Goal: Information Seeking & Learning: Find specific fact

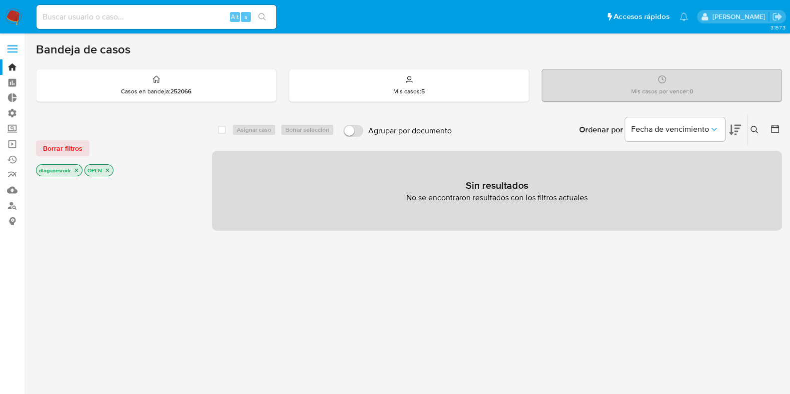
click at [14, 54] on label at bounding box center [12, 48] width 25 height 21
click at [0, 0] on input "checkbox" at bounding box center [0, 0] width 0 height 0
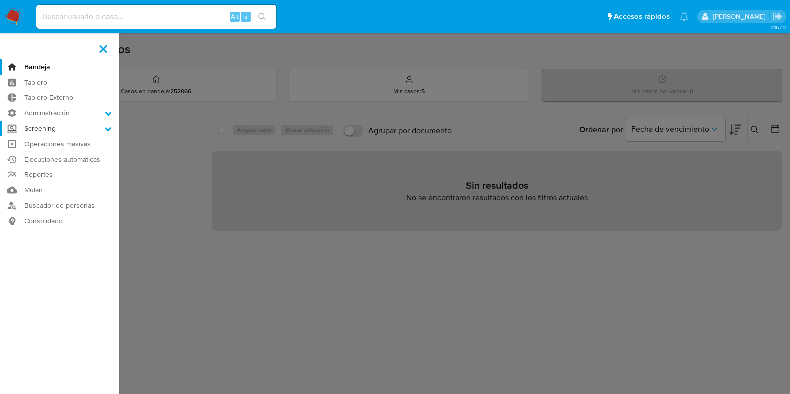
click at [62, 131] on label "Screening" at bounding box center [59, 128] width 119 height 15
click at [0, 0] on input "Screening" at bounding box center [0, 0] width 0 height 0
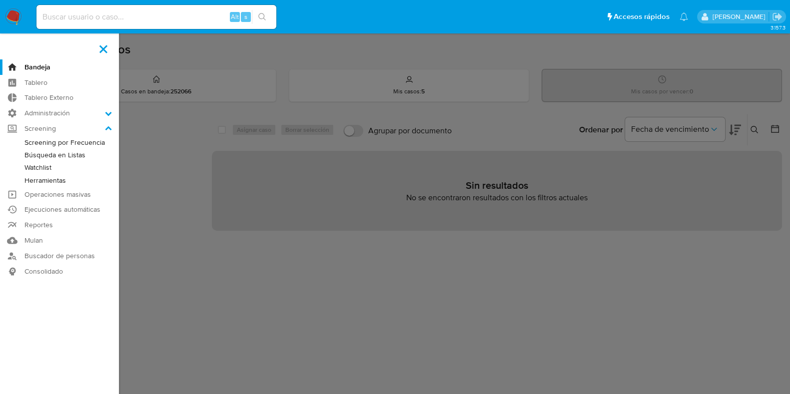
click at [61, 180] on link "Herramientas" at bounding box center [59, 180] width 119 height 12
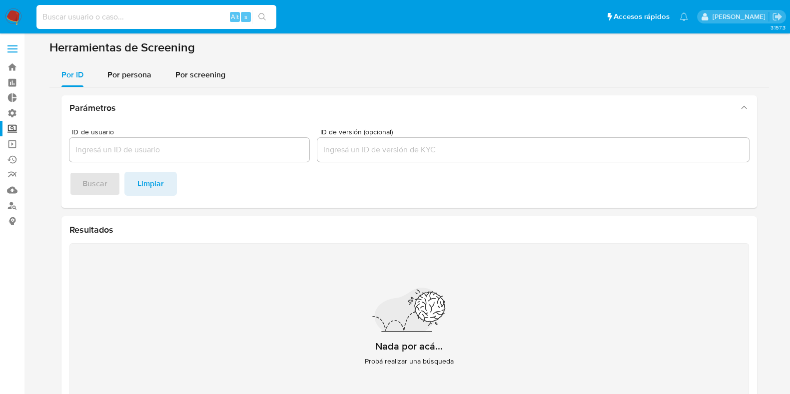
click at [155, 16] on input at bounding box center [156, 16] width 240 height 13
type input "mariana hig"
click at [199, 71] on span "Por screening" at bounding box center [200, 74] width 50 height 11
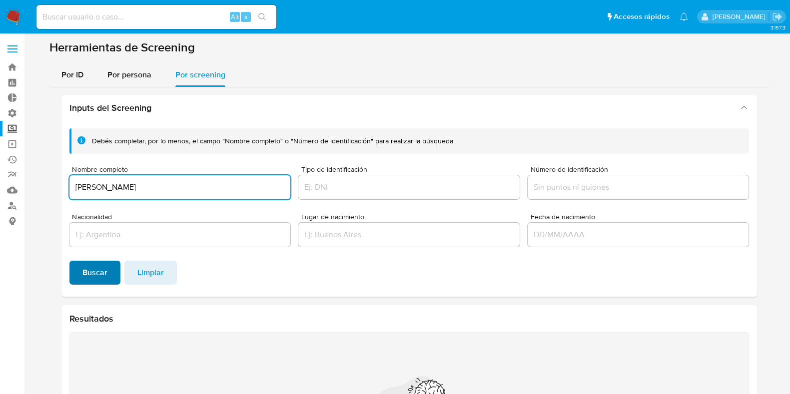
type input "MARIANA HIGADERA SALAZAR"
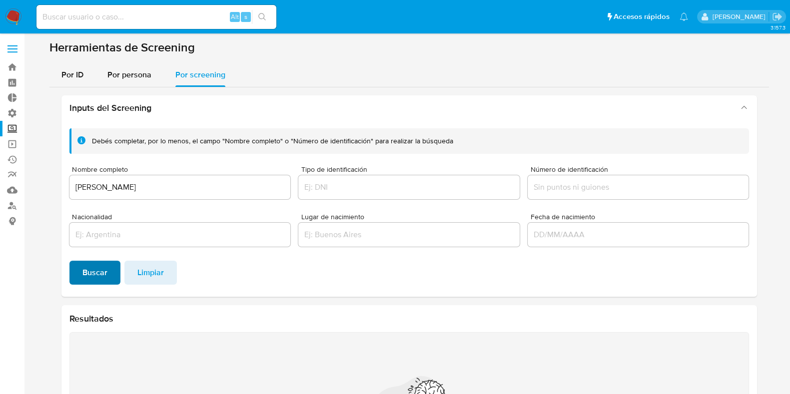
click at [96, 273] on span "Buscar" at bounding box center [94, 273] width 25 height 22
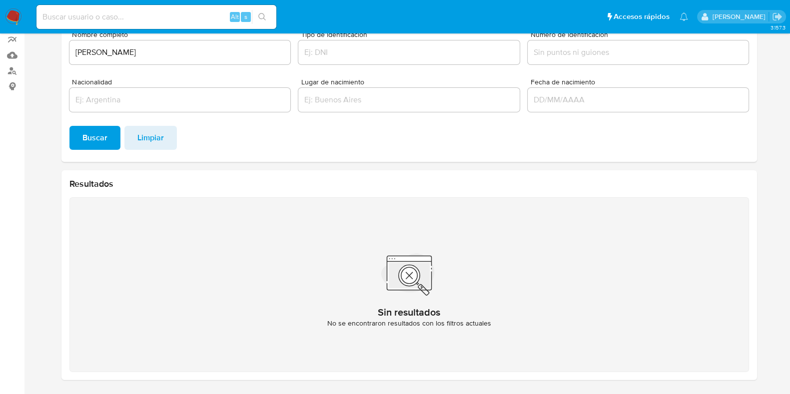
scroll to position [25, 0]
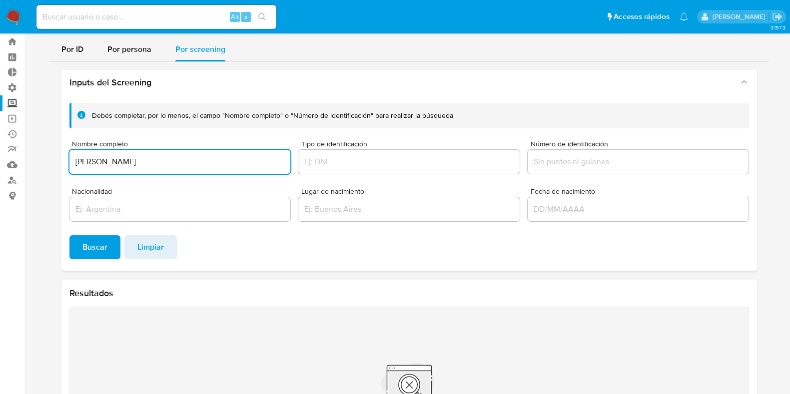
drag, startPoint x: 188, startPoint y: 161, endPoint x: 62, endPoint y: 153, distance: 126.2
click at [62, 153] on div "Debés completar, por lo menos, el campo "Nombre completo" o "Número de identifi…" at bounding box center [409, 183] width 696 height 176
click at [130, 46] on span "Por persona" at bounding box center [129, 48] width 44 height 11
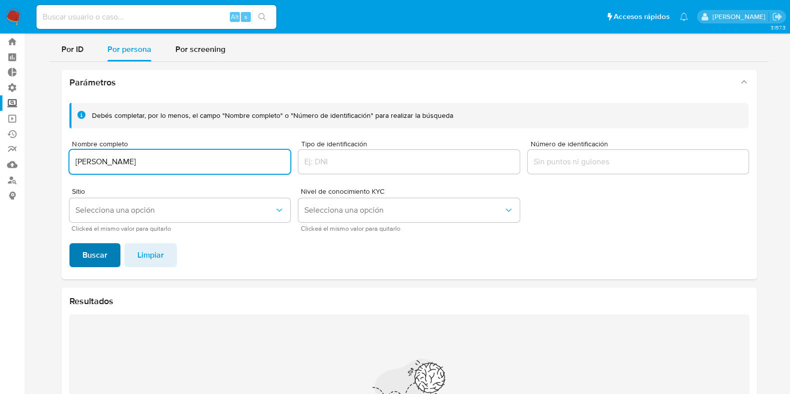
type input "MARIANA HIGADERA SALAZAR"
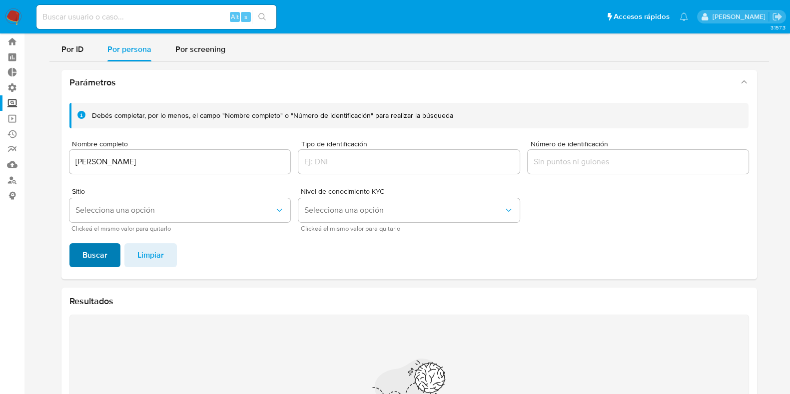
click at [93, 258] on span "Buscar" at bounding box center [94, 255] width 25 height 22
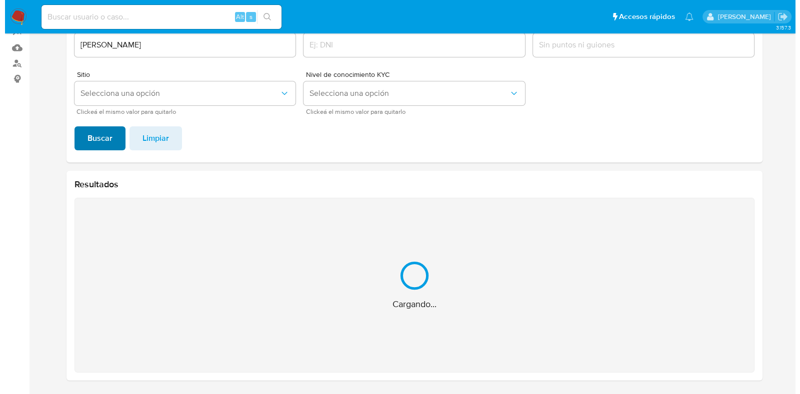
scroll to position [0, 0]
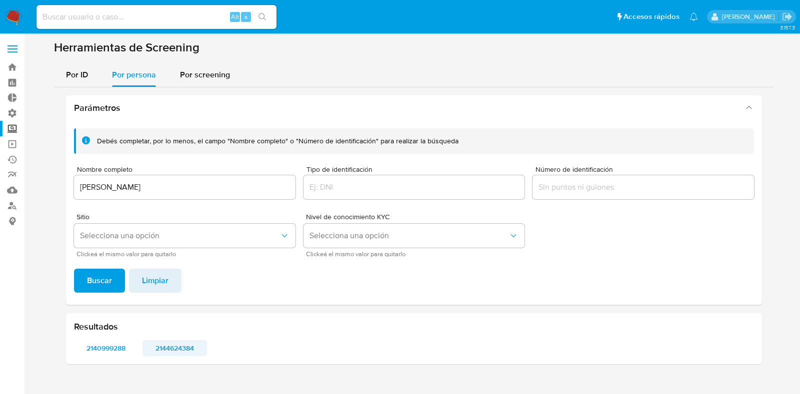
click at [177, 345] on span "2144624384" at bounding box center [174, 348] width 50 height 14
click at [114, 347] on span "2140999288" at bounding box center [106, 348] width 50 height 14
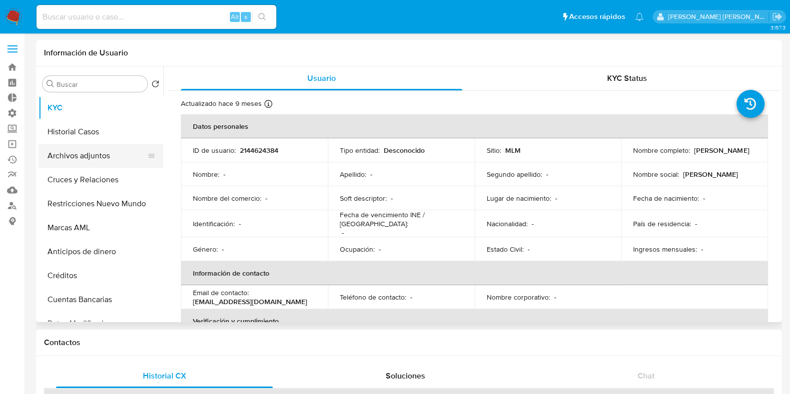
select select "10"
click at [90, 157] on button "Archivos adjuntos" at bounding box center [96, 156] width 117 height 24
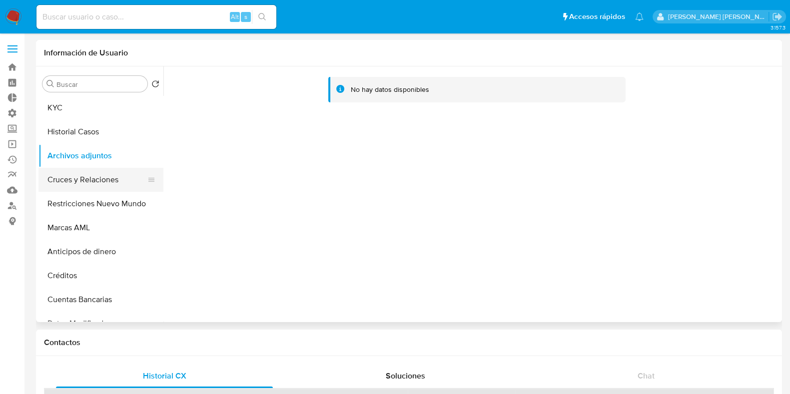
click at [87, 180] on button "Cruces y Relaciones" at bounding box center [96, 180] width 117 height 24
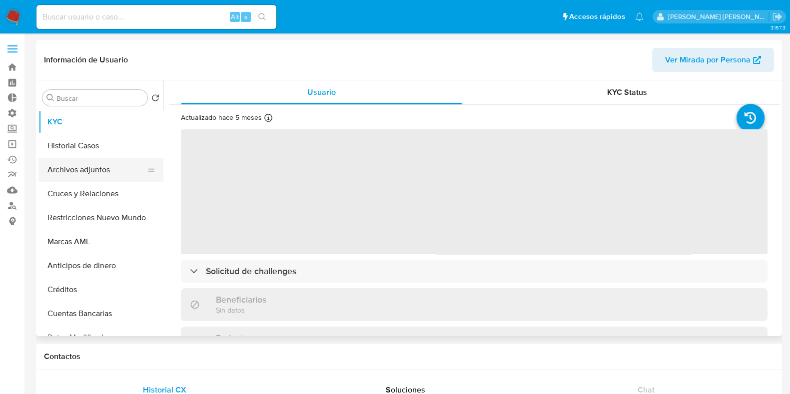
select select "10"
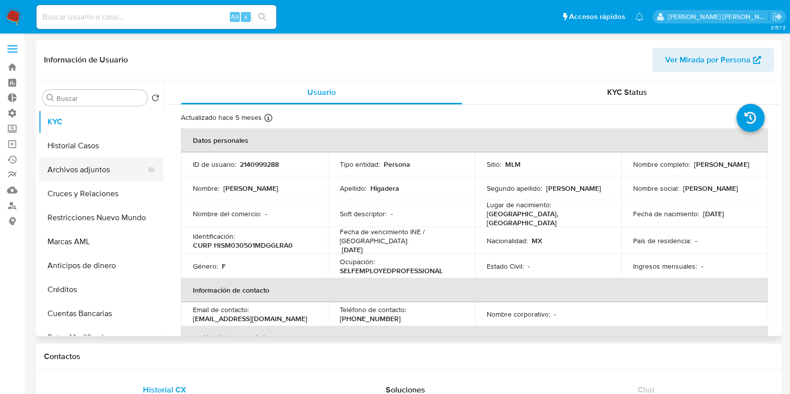
click at [92, 175] on button "Archivos adjuntos" at bounding box center [96, 170] width 117 height 24
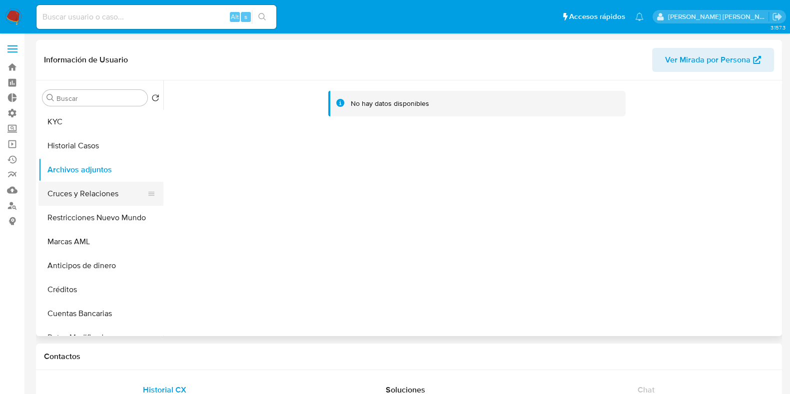
click at [86, 198] on button "Cruces y Relaciones" at bounding box center [96, 194] width 117 height 24
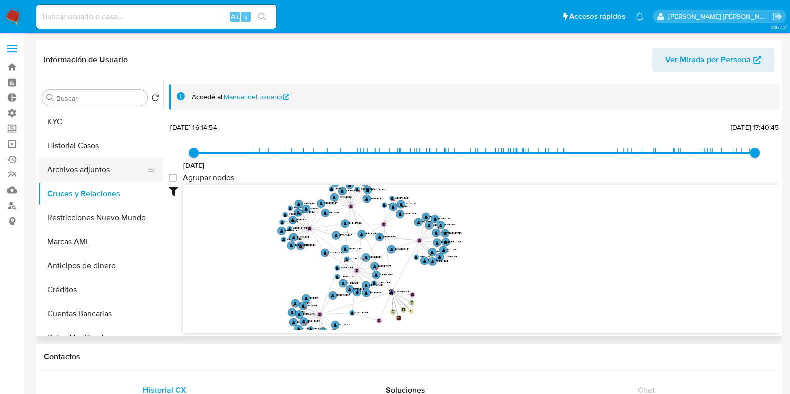
click at [76, 170] on button "Archivos adjuntos" at bounding box center [96, 170] width 117 height 24
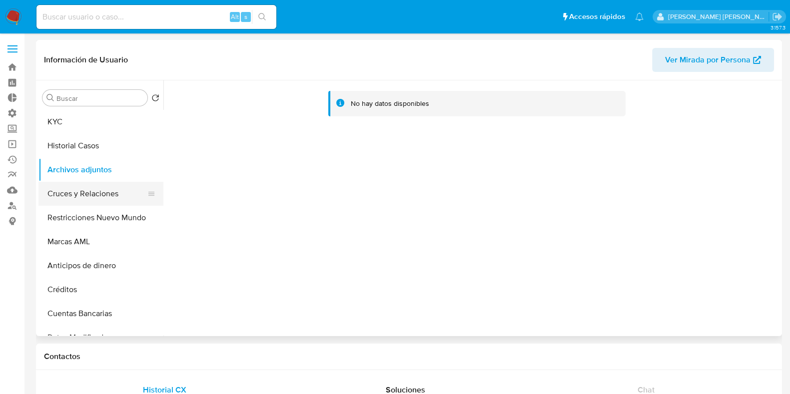
click at [105, 200] on button "Cruces y Relaciones" at bounding box center [96, 194] width 117 height 24
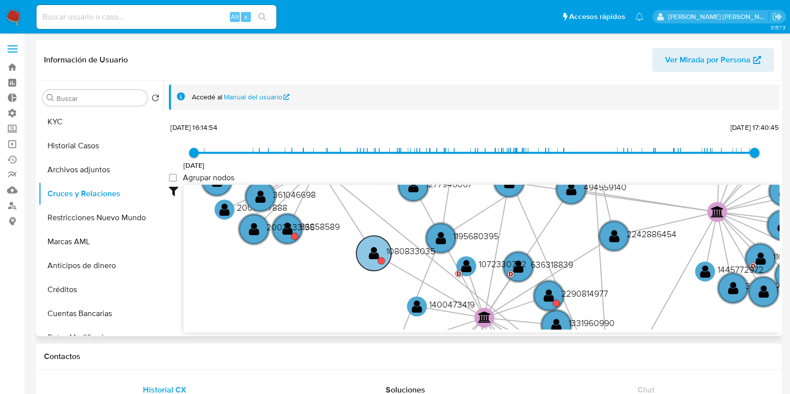
click at [368, 264] on circle at bounding box center [373, 253] width 35 height 35
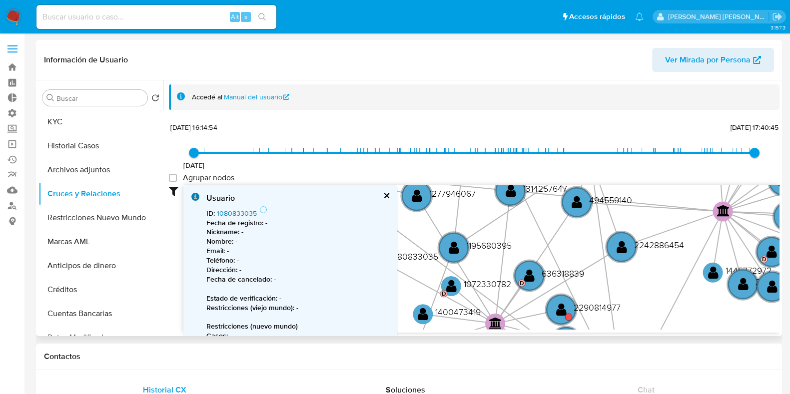
click at [223, 212] on link "1080833035" at bounding box center [237, 213] width 40 height 10
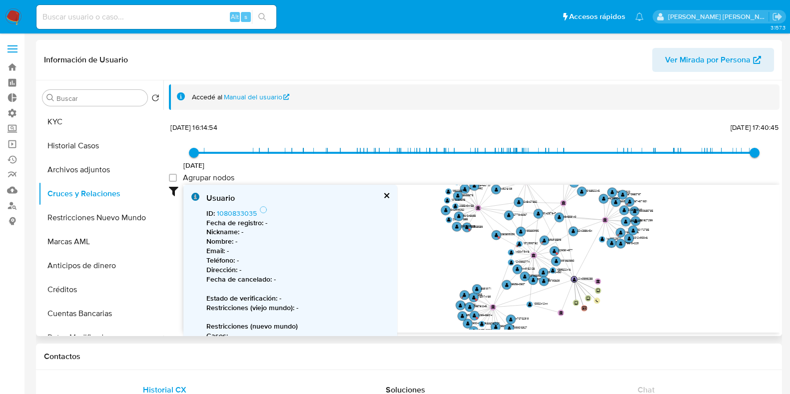
drag, startPoint x: 447, startPoint y: 277, endPoint x: 480, endPoint y: 254, distance: 40.2
click at [480, 254] on icon "device-677dad3139e6c8253ed7c7f6  user-2140999288  2140999288 device-677dacd67…" at bounding box center [481, 257] width 596 height 145
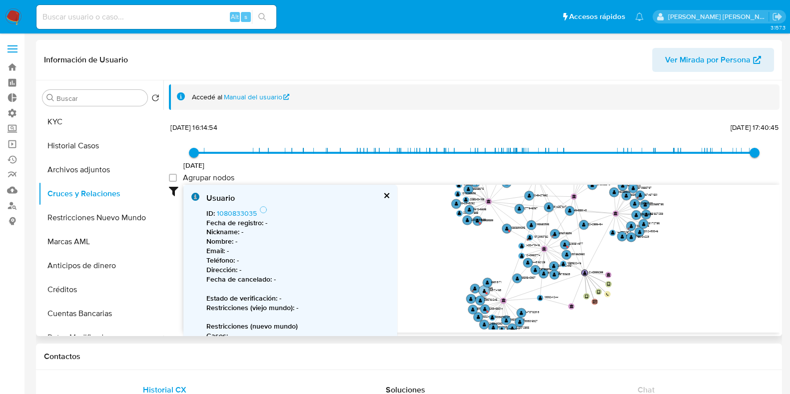
click at [486, 293] on circle at bounding box center [486, 293] width 2 height 2
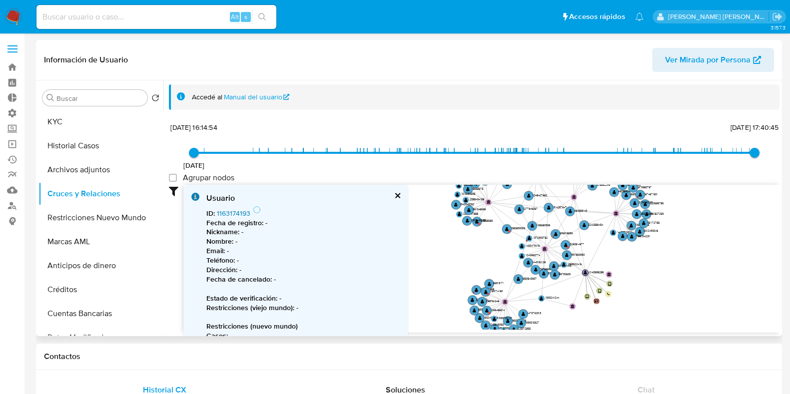
click at [239, 213] on link "1163174193" at bounding box center [233, 213] width 33 height 10
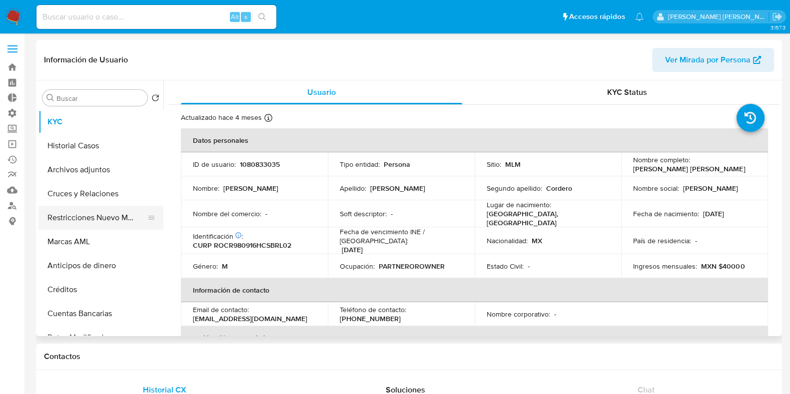
select select "10"
click at [81, 213] on button "Restricciones Nuevo Mundo" at bounding box center [96, 218] width 117 height 24
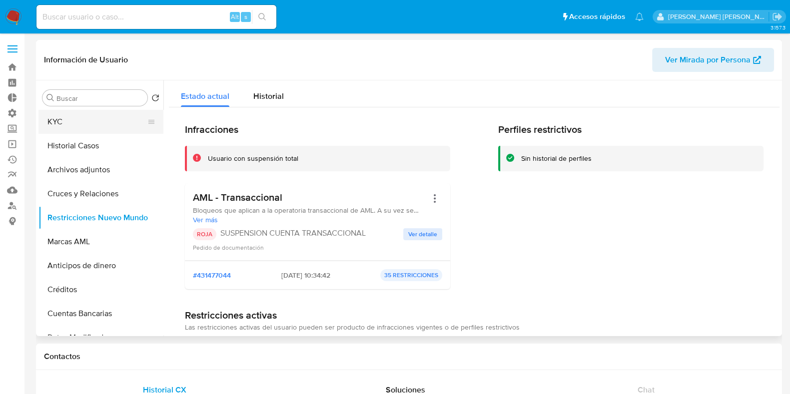
click at [72, 122] on button "KYC" at bounding box center [96, 122] width 117 height 24
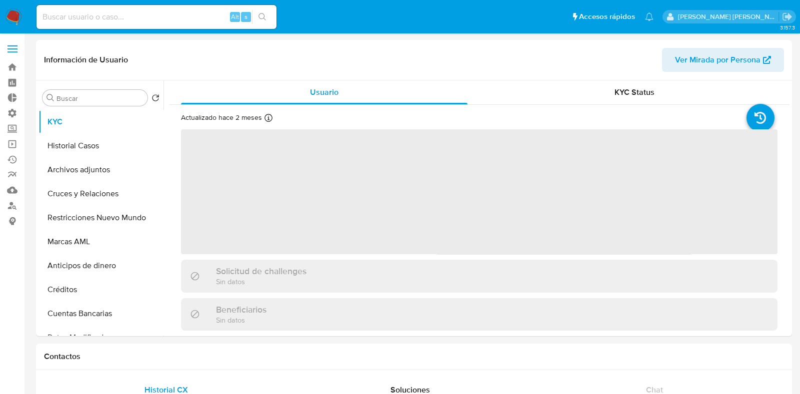
select select "10"
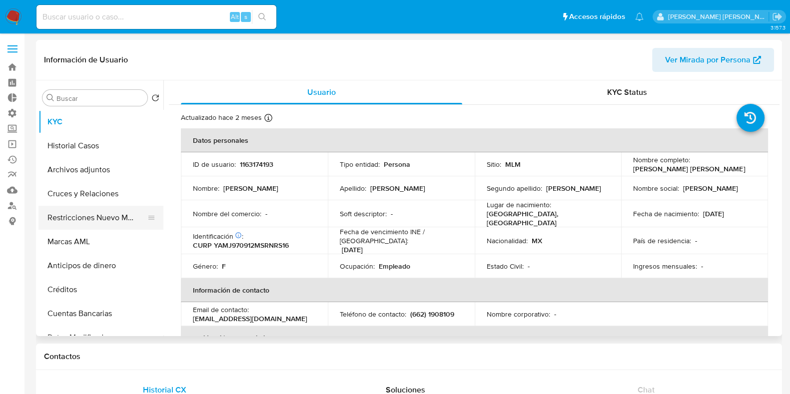
click at [102, 223] on button "Restricciones Nuevo Mundo" at bounding box center [96, 218] width 117 height 24
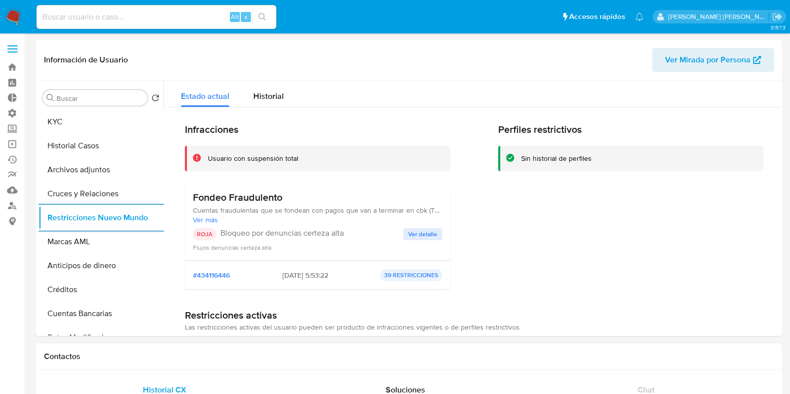
click at [138, 10] on input at bounding box center [156, 16] width 240 height 13
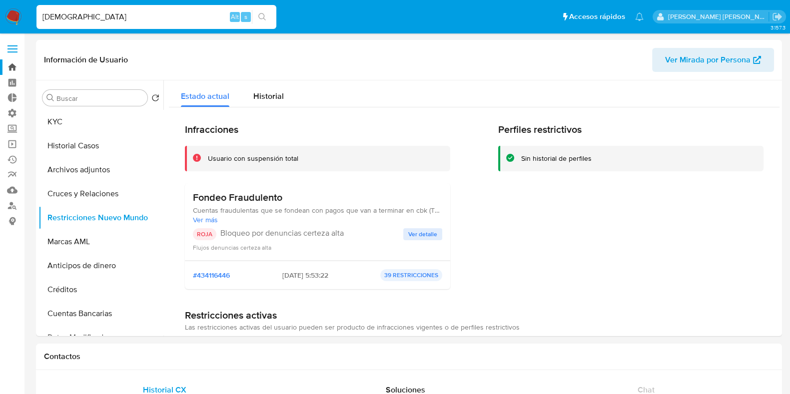
type input "Christian"
click at [10, 59] on link "Bandeja" at bounding box center [59, 66] width 119 height 15
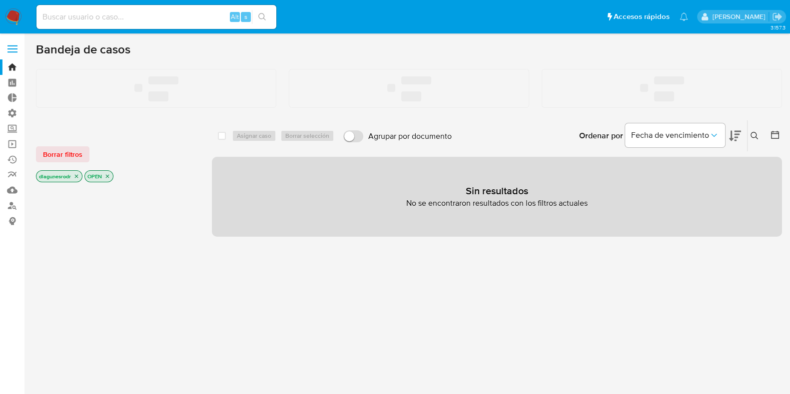
click at [11, 47] on label at bounding box center [12, 48] width 25 height 21
click at [0, 0] on input "checkbox" at bounding box center [0, 0] width 0 height 0
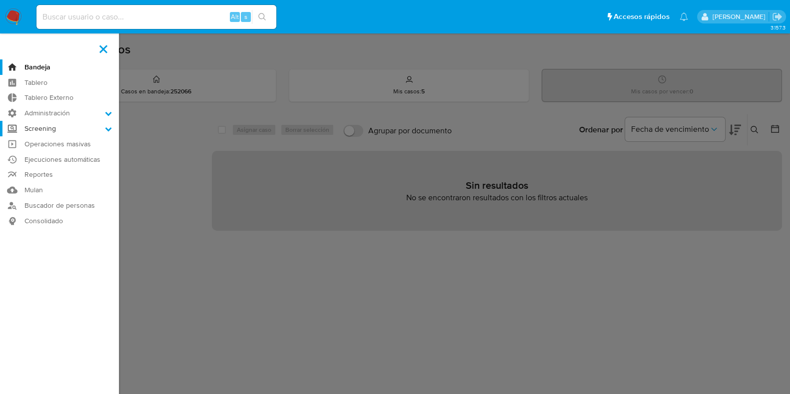
click at [95, 131] on label "Screening" at bounding box center [59, 128] width 119 height 15
click at [0, 0] on input "Screening" at bounding box center [0, 0] width 0 height 0
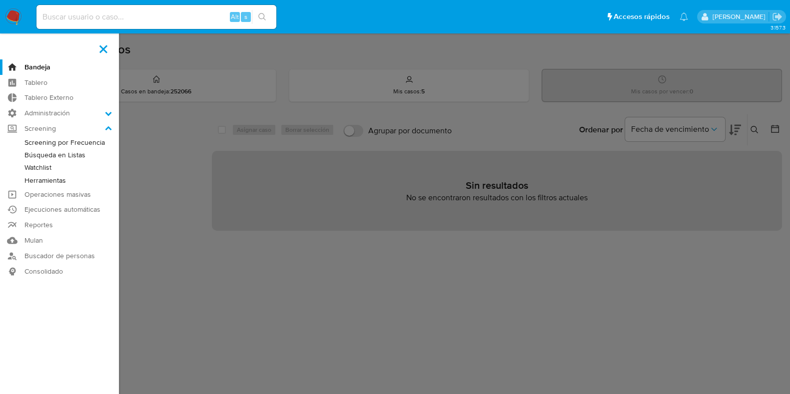
click at [59, 178] on link "Herramientas" at bounding box center [59, 180] width 119 height 12
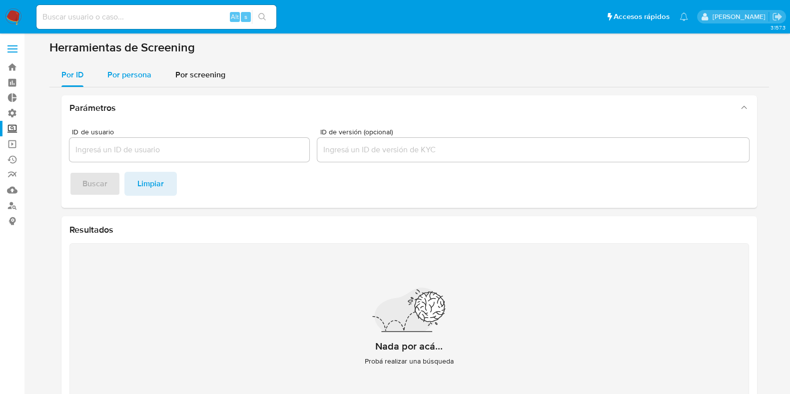
click at [133, 83] on div "Por persona" at bounding box center [129, 75] width 44 height 24
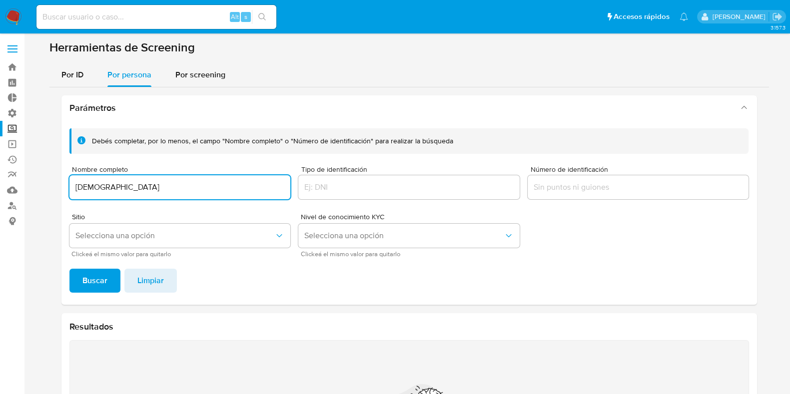
drag, startPoint x: 122, startPoint y: 189, endPoint x: 29, endPoint y: 182, distance: 93.2
click at [29, 182] on main "3.157.3" at bounding box center [395, 269] width 790 height 538
paste input "[PERSON_NAME]"
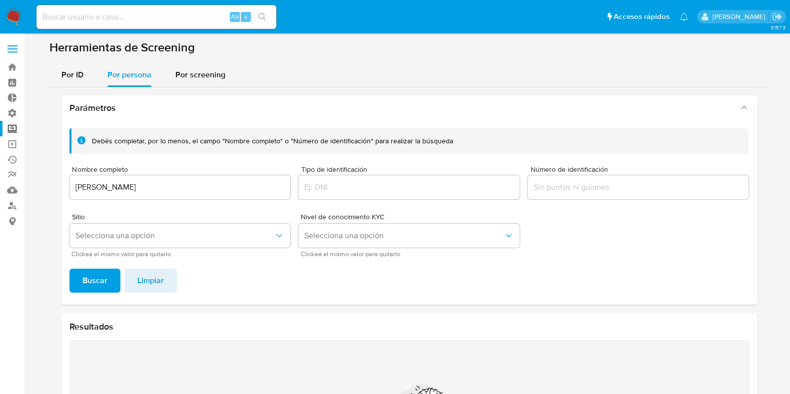
click at [88, 266] on div "Debés completar, por lo menos, el campo "Nombre completo" o "Número de identifi…" at bounding box center [409, 212] width 696 height 184
click at [87, 278] on span "Buscar" at bounding box center [94, 281] width 25 height 22
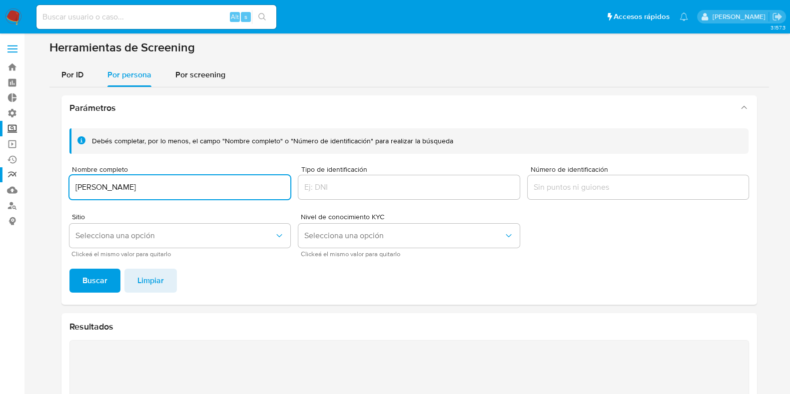
drag, startPoint x: 167, startPoint y: 187, endPoint x: 21, endPoint y: 178, distance: 146.7
click at [21, 178] on section "Bandeja Tablero Tablero Externo Administración Reglas Roles Usuarios Equipos Co…" at bounding box center [395, 269] width 790 height 538
type input "c"
click at [69, 269] on button "Buscar" at bounding box center [94, 281] width 51 height 24
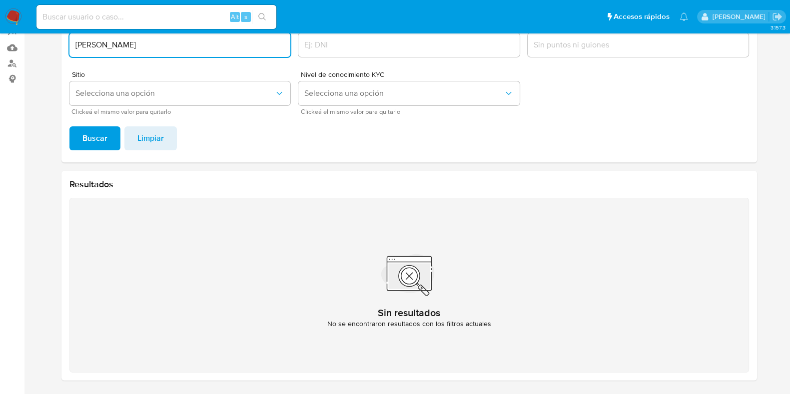
click at [164, 46] on input "[PERSON_NAME]" at bounding box center [179, 44] width 221 height 13
click at [69, 126] on button "Buscar" at bounding box center [94, 138] width 51 height 24
click at [164, 46] on input "[DEMOGRAPHIC_DATA][PERSON_NAME]" at bounding box center [179, 44] width 221 height 13
click at [69, 126] on button "Buscar" at bounding box center [94, 138] width 51 height 24
click at [164, 46] on input "[DEMOGRAPHIC_DATA][PERSON_NAME]" at bounding box center [179, 44] width 221 height 13
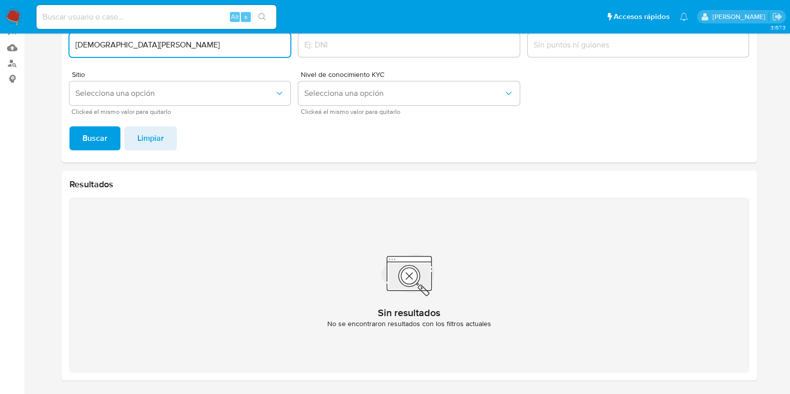
click at [69, 126] on button "Buscar" at bounding box center [94, 138] width 51 height 24
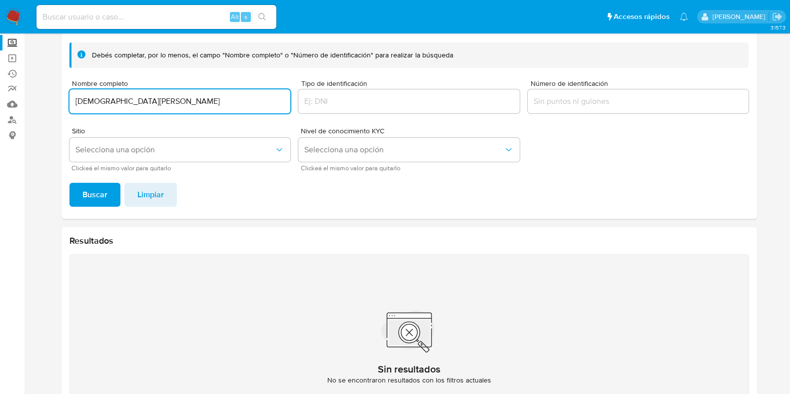
scroll to position [84, 0]
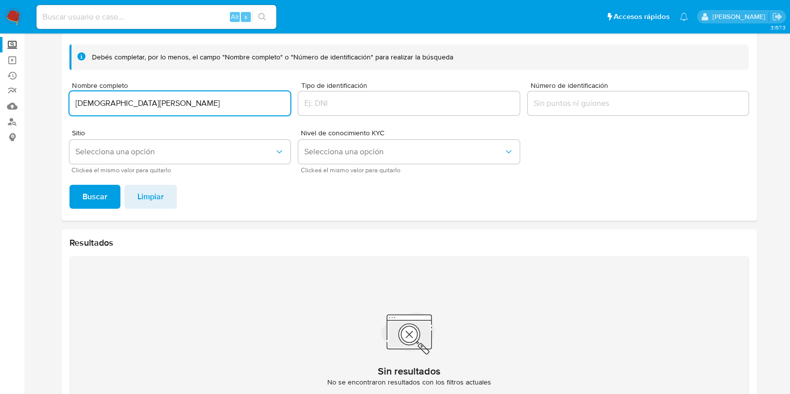
click at [85, 103] on input "[DEMOGRAPHIC_DATA][PERSON_NAME]" at bounding box center [179, 103] width 221 height 13
click at [69, 185] on button "Buscar" at bounding box center [94, 197] width 51 height 24
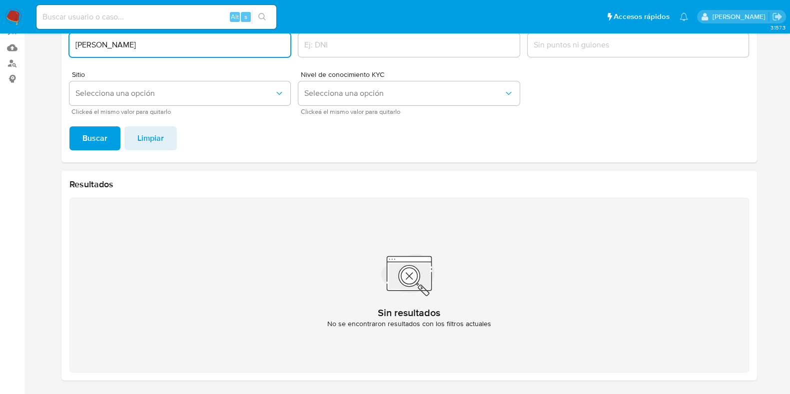
scroll to position [116, 0]
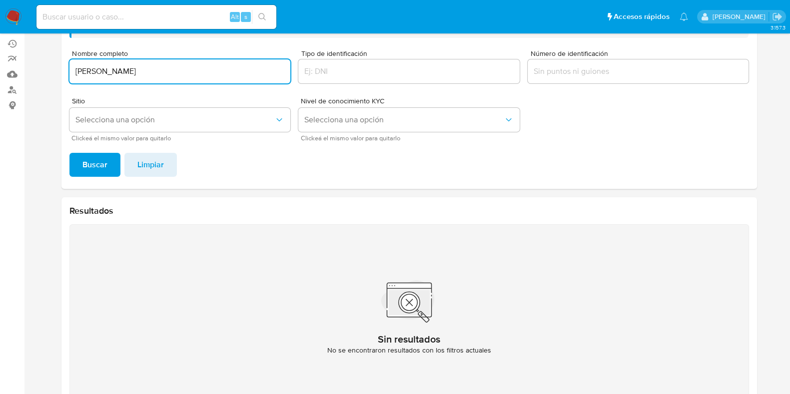
click at [160, 70] on input "[PERSON_NAME]" at bounding box center [179, 71] width 221 height 13
type input "[PERSON_NAME]"
click at [69, 153] on button "Buscar" at bounding box center [94, 165] width 51 height 24
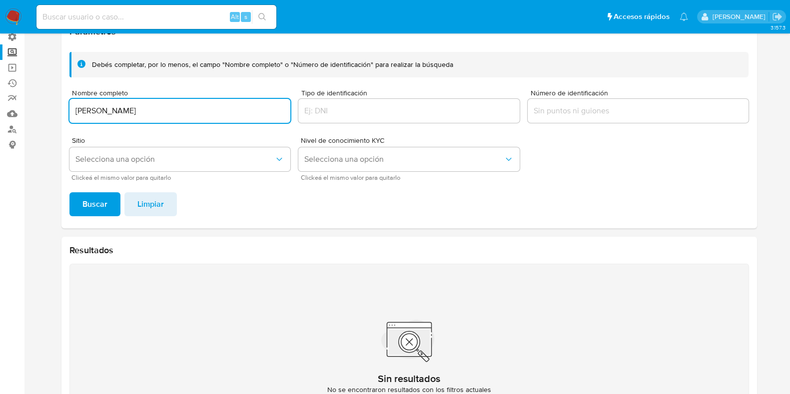
scroll to position [67, 0]
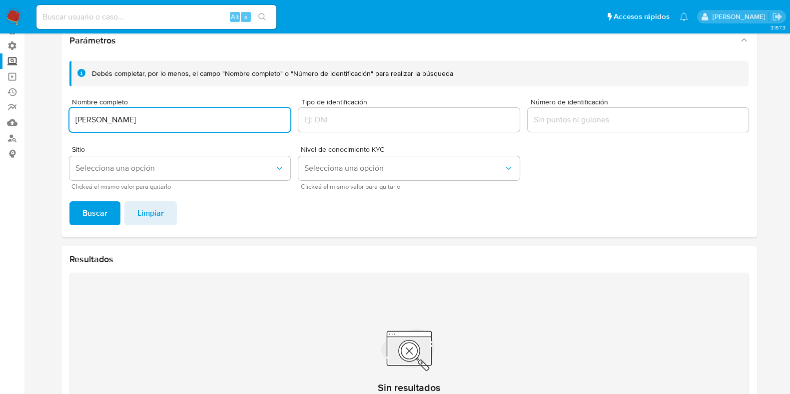
drag, startPoint x: 192, startPoint y: 118, endPoint x: 62, endPoint y: 122, distance: 130.0
click at [62, 122] on div "Debés completar, por lo menos, el campo "Nombre completo" o "Número de identifi…" at bounding box center [409, 145] width 696 height 184
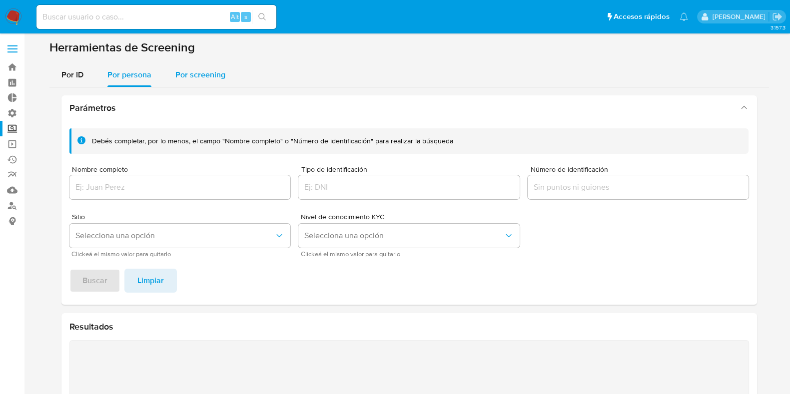
click at [197, 73] on span "Por screening" at bounding box center [200, 74] width 50 height 11
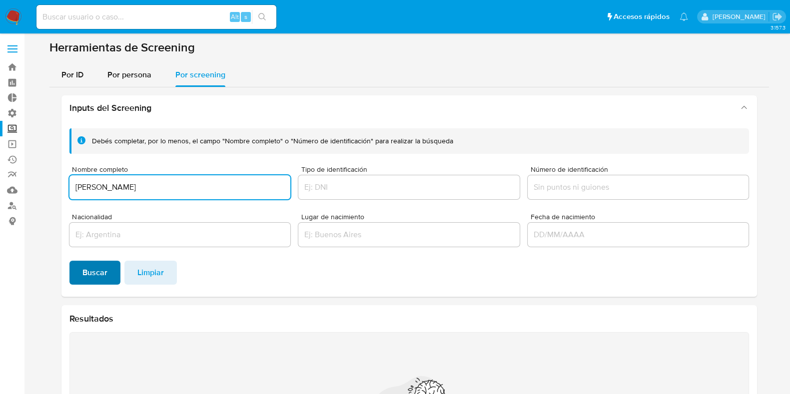
type input "[PERSON_NAME]"
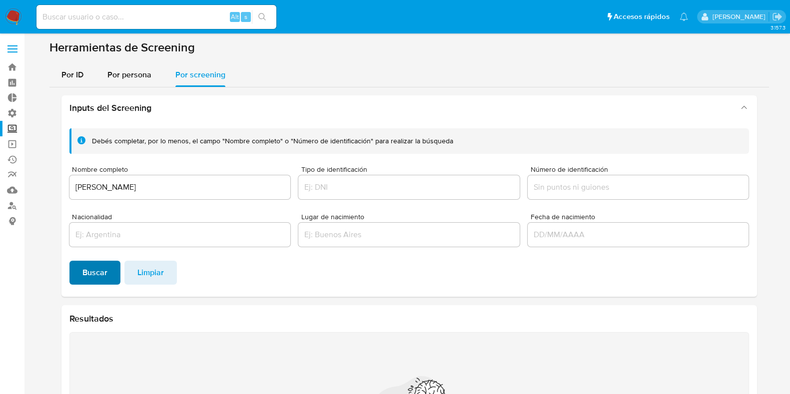
click at [89, 271] on span "Buscar" at bounding box center [94, 273] width 25 height 22
